Goal: Task Accomplishment & Management: Manage account settings

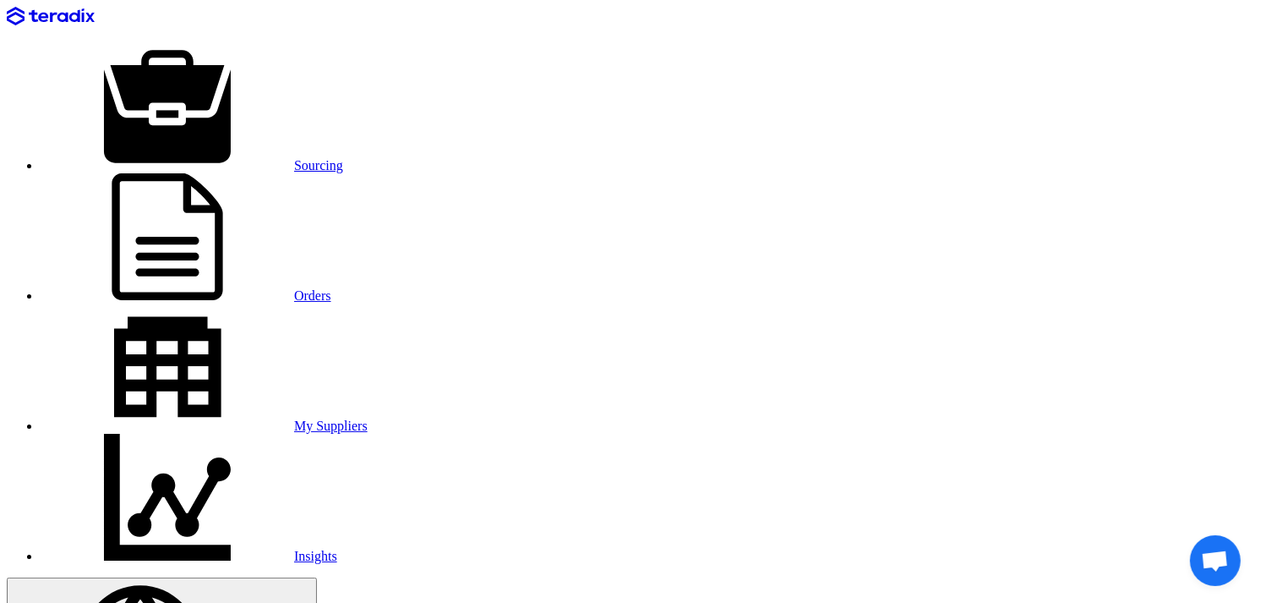
click at [368, 418] on link "My Suppliers" at bounding box center [204, 425] width 327 height 14
paste input "شركة السعد اليكتريك"
type input "شركة السعد اليكتريك"
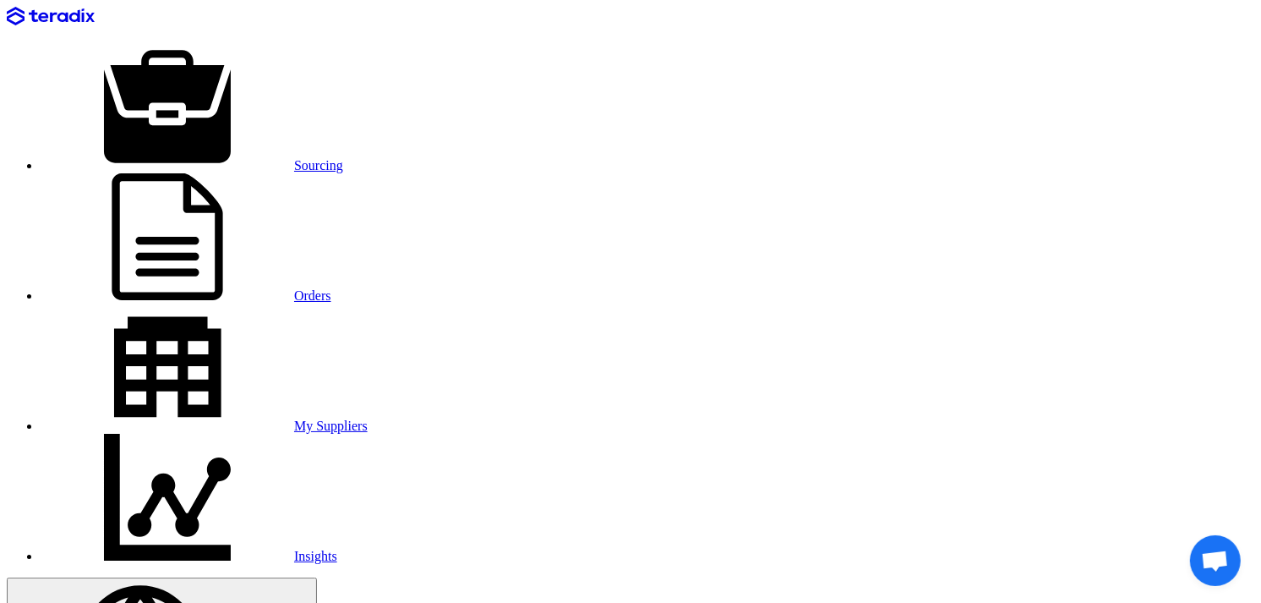
drag, startPoint x: 755, startPoint y: 301, endPoint x: 901, endPoint y: 307, distance: 146.3
copy td "[EMAIL_ADDRESS][DOMAIN_NAME]"
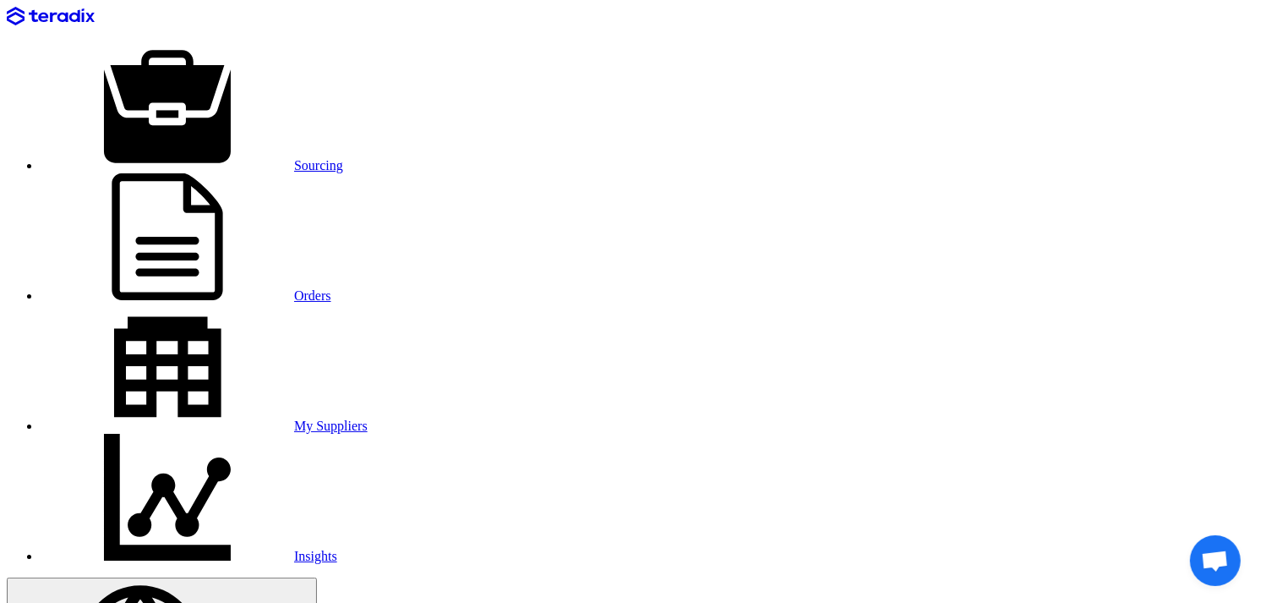
click at [264, 158] on link "Sourcing" at bounding box center [192, 165] width 303 height 14
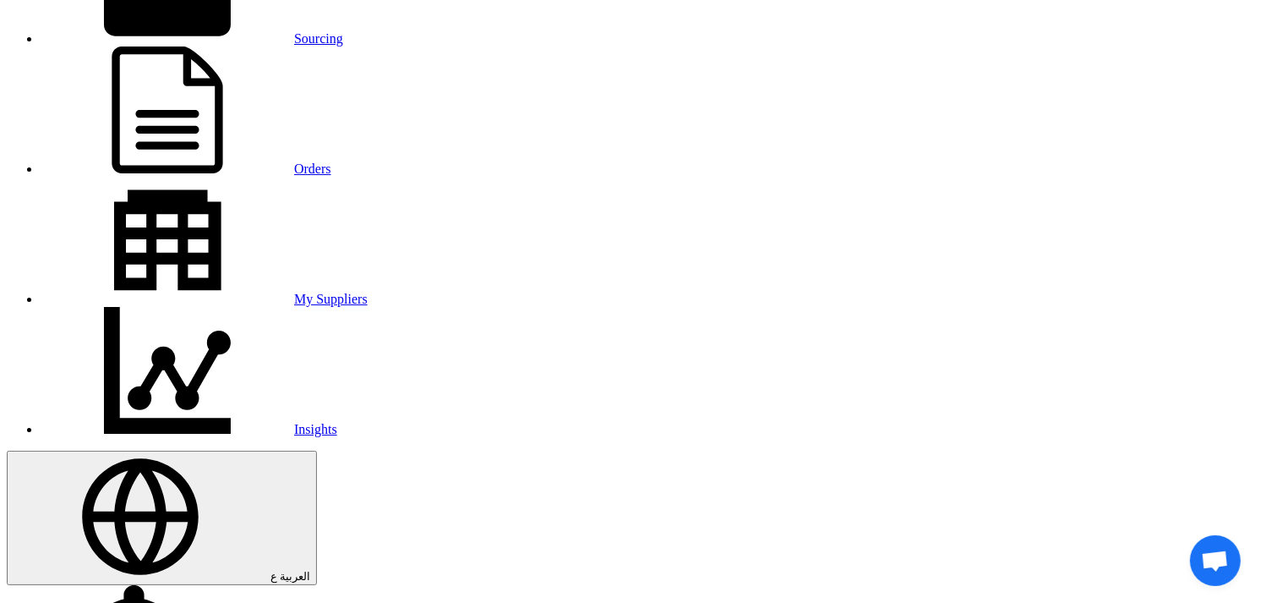
scroll to position [94, 0]
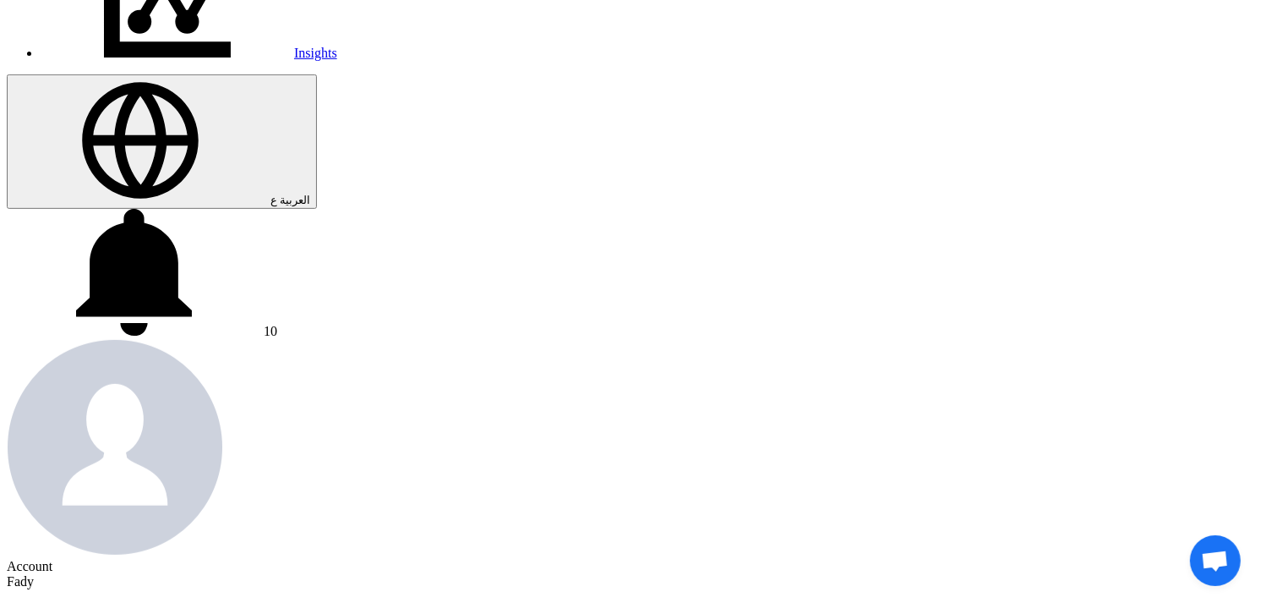
scroll to position [281, 0]
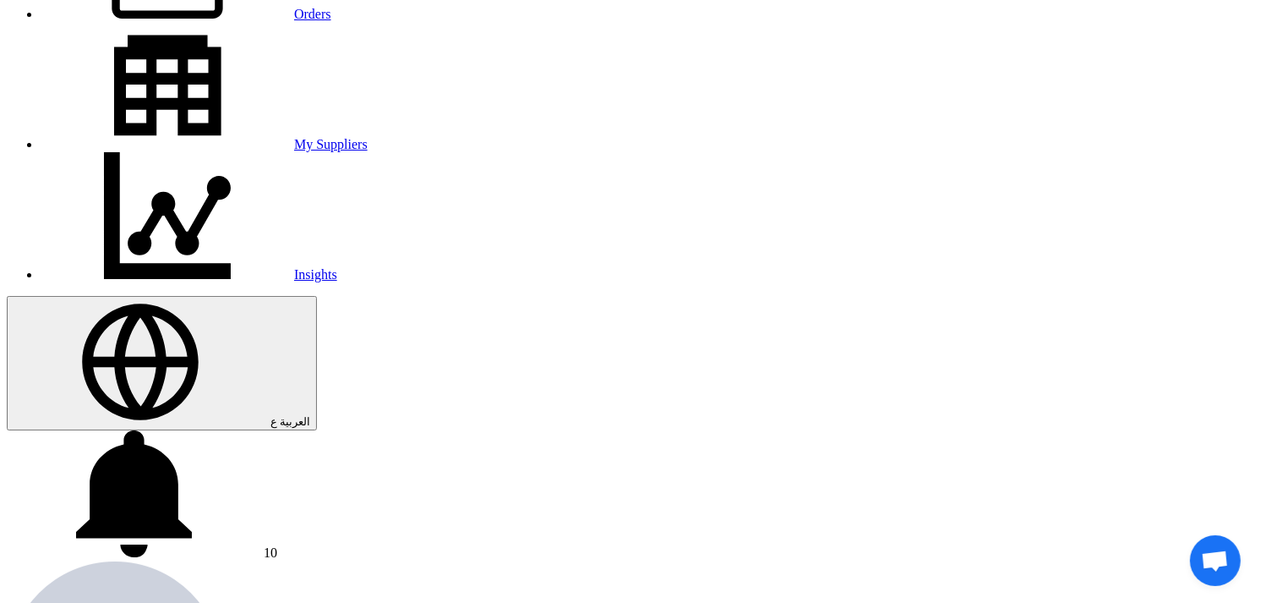
type input "[DATE]"
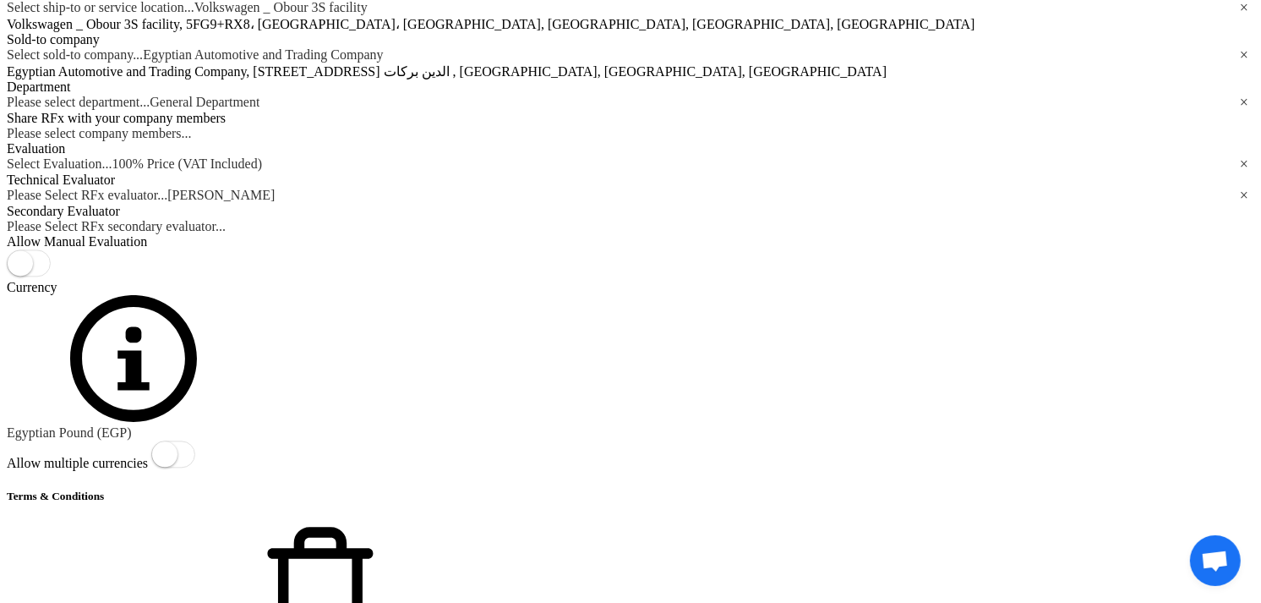
scroll to position [3414, 0]
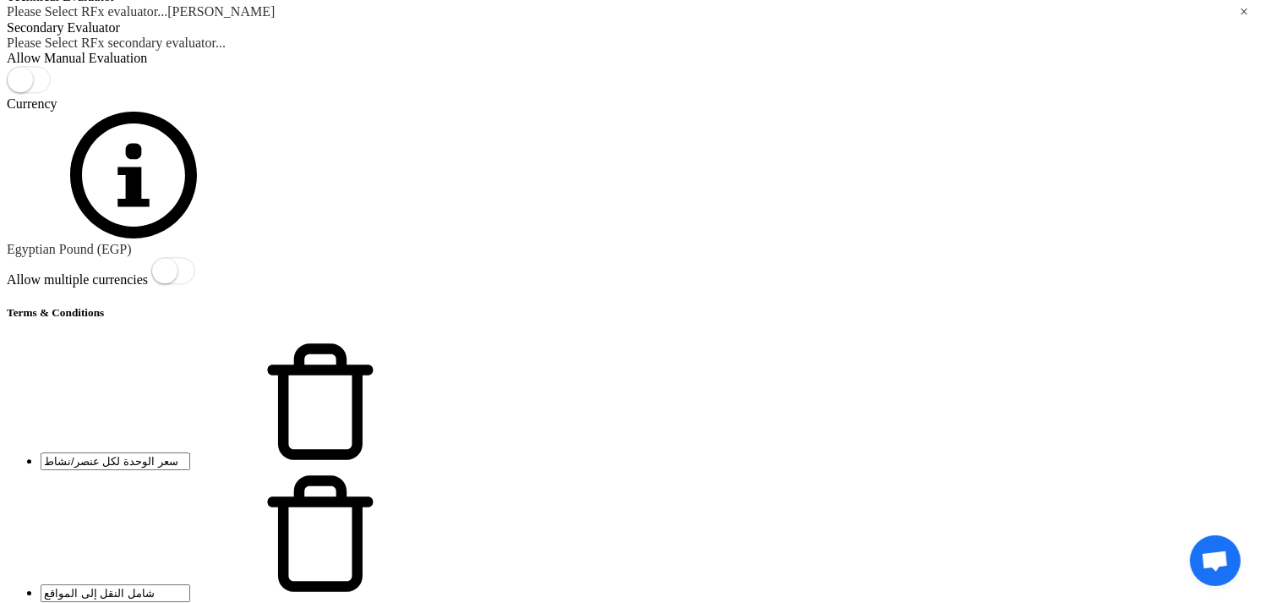
scroll to position [0, 0]
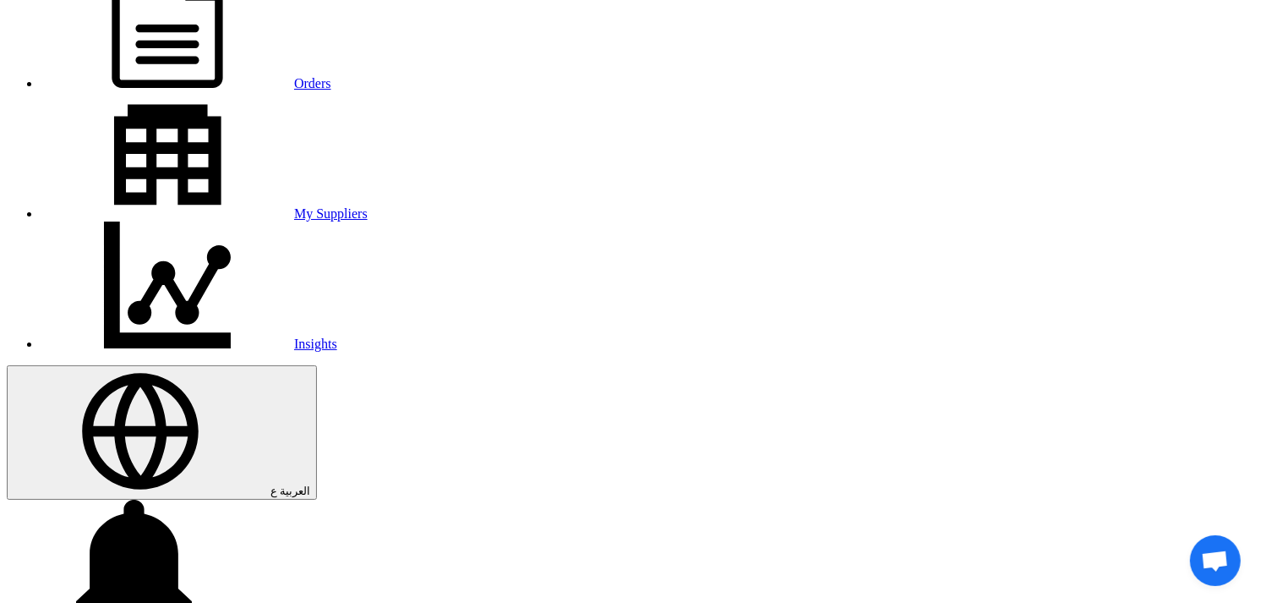
scroll to position [281, 0]
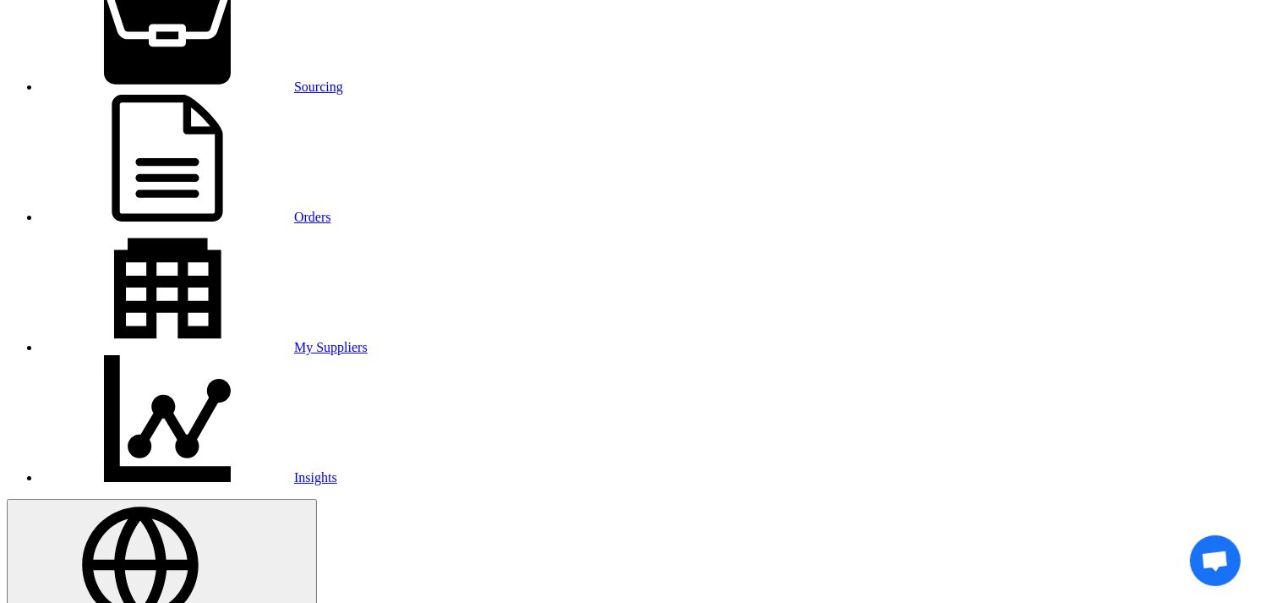
scroll to position [188, 0]
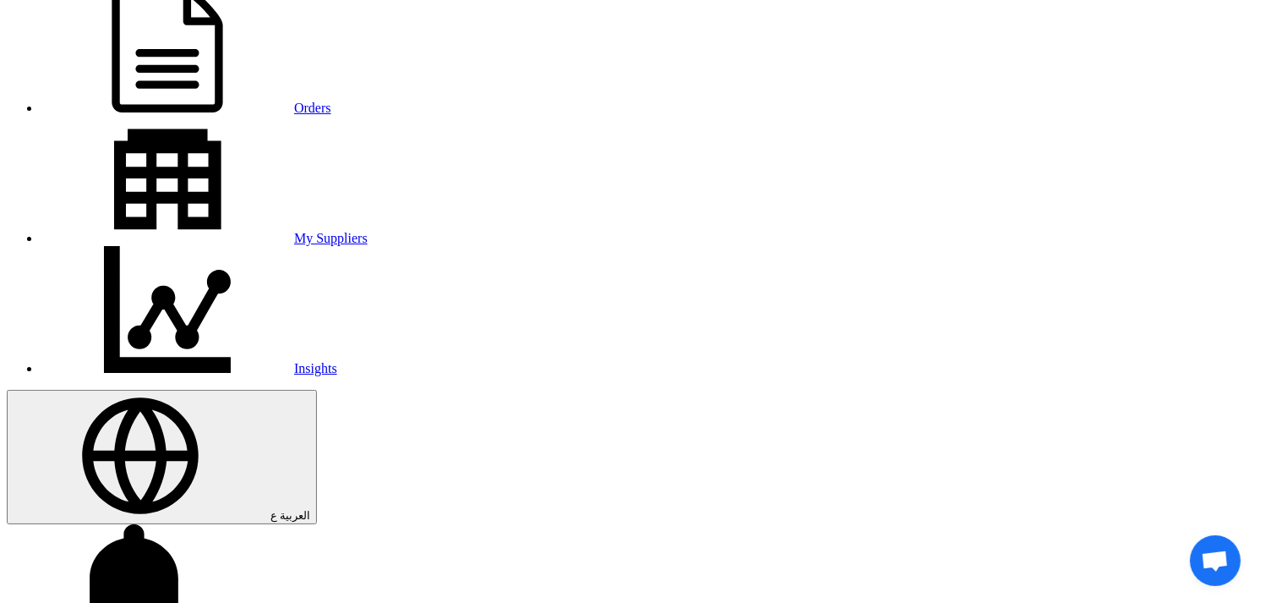
drag, startPoint x: 414, startPoint y: 474, endPoint x: 543, endPoint y: 453, distance: 130.2
type input "[DATE]"
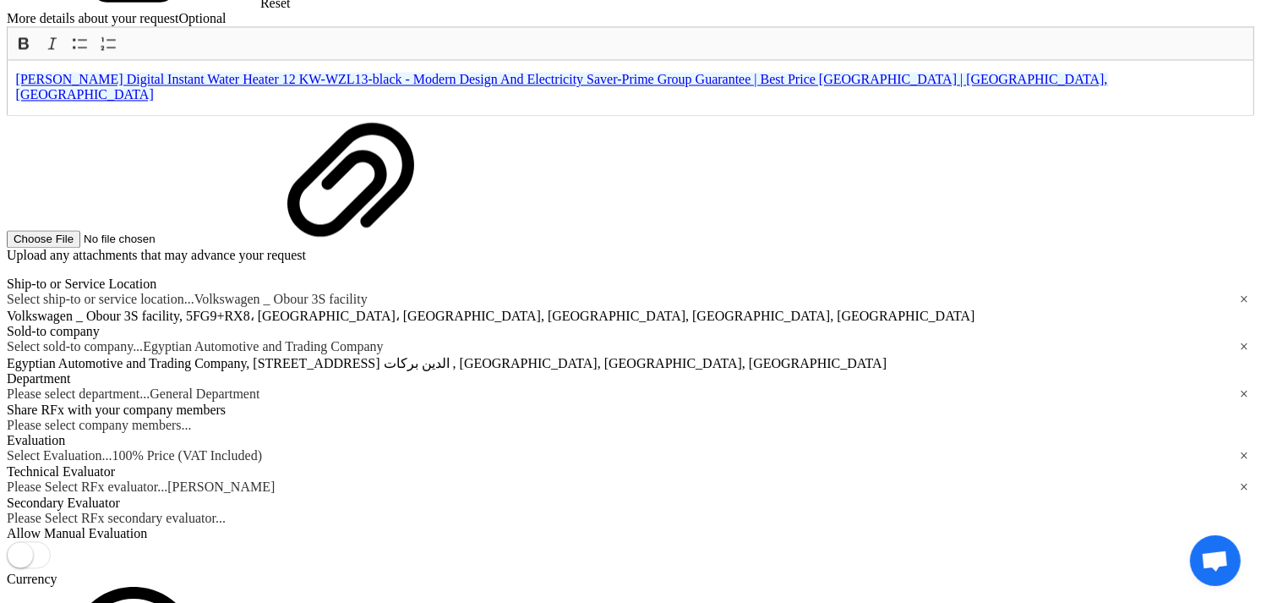
scroll to position [3286, 0]
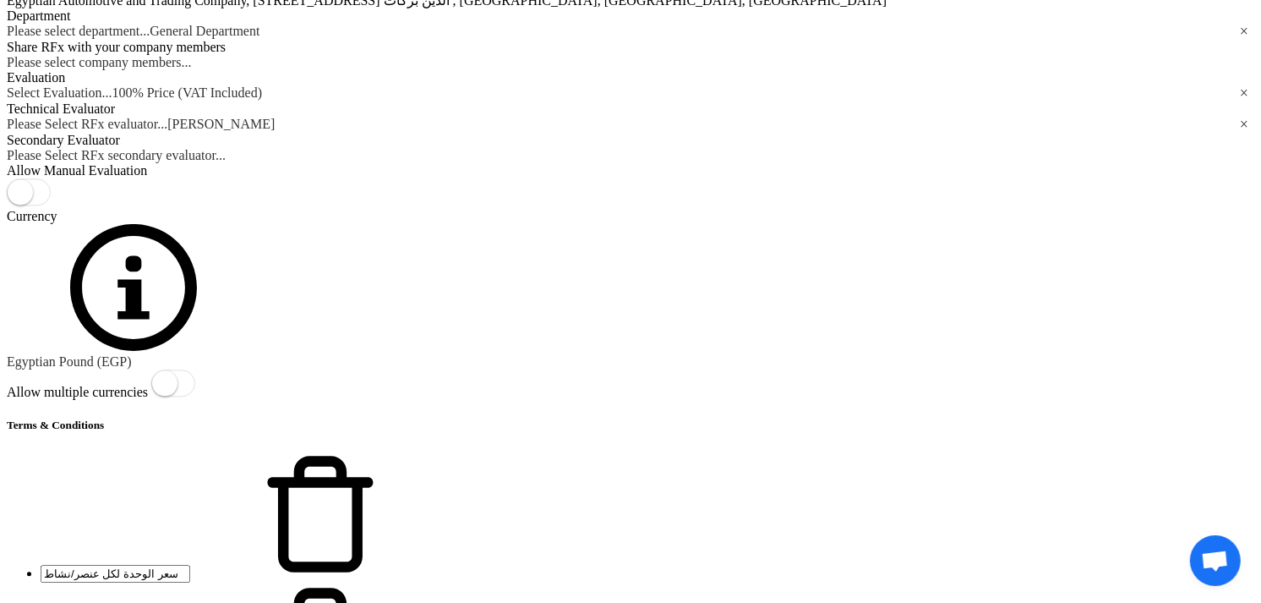
scroll to position [0, 0]
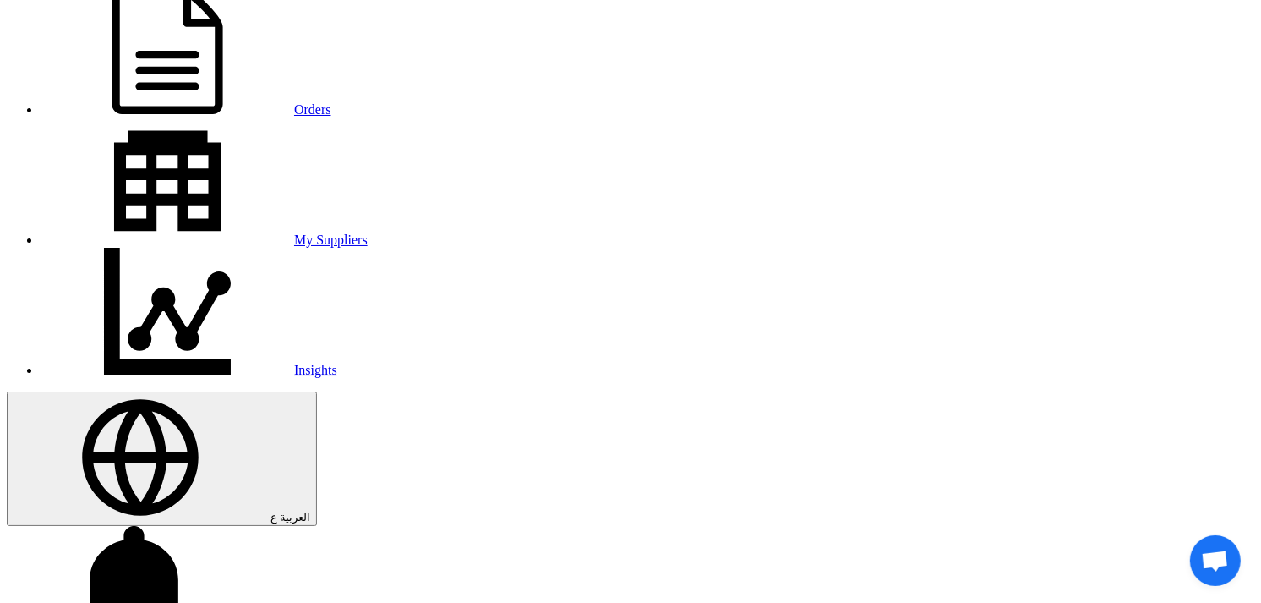
scroll to position [188, 0]
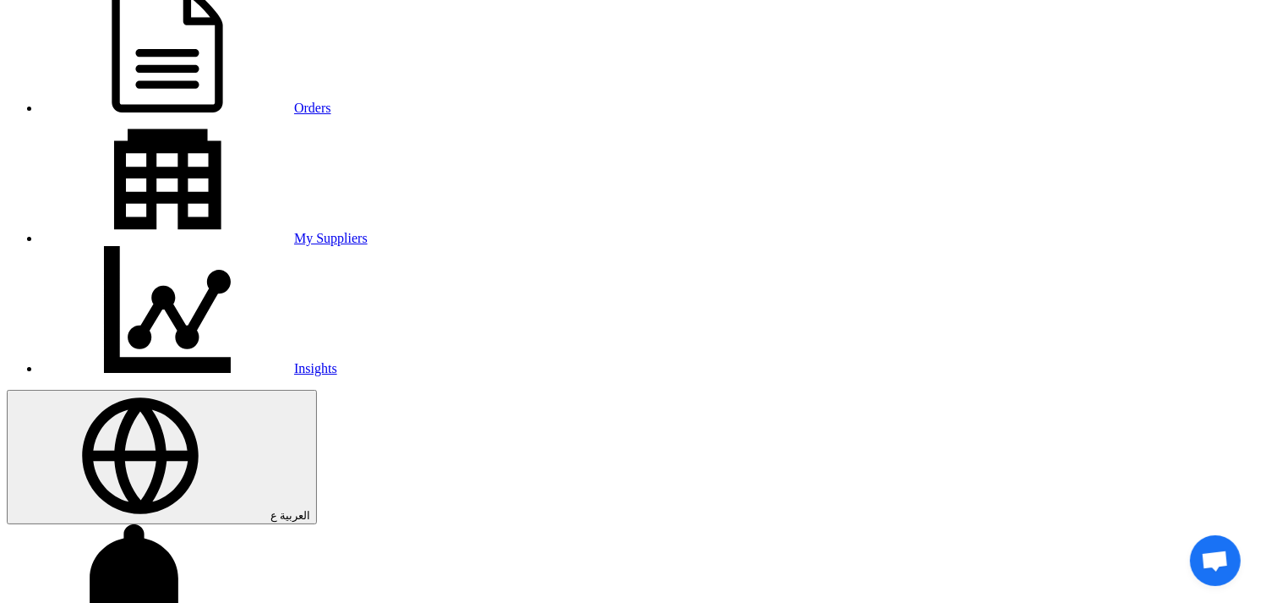
type input "[DATE]"
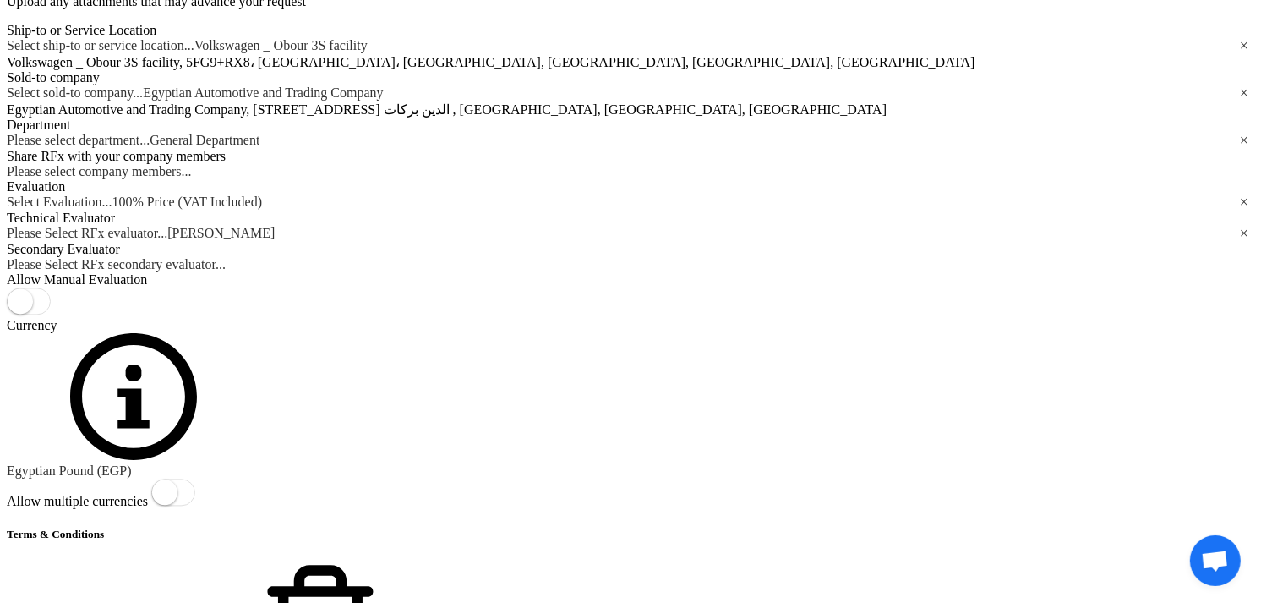
scroll to position [3293, 0]
